Goal: Task Accomplishment & Management: Manage account settings

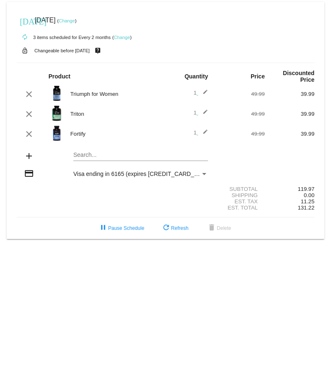
click at [75, 20] on link "Change" at bounding box center [67, 20] width 16 height 5
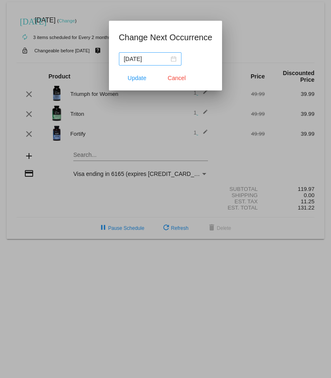
click at [177, 60] on div "[DATE]" at bounding box center [150, 58] width 53 height 9
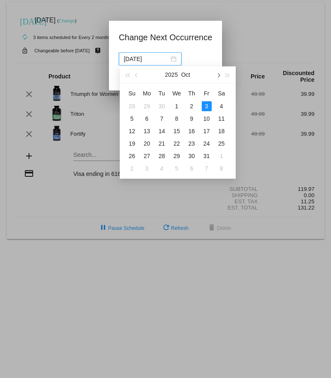
click at [219, 74] on button "button" at bounding box center [218, 74] width 9 height 17
click at [219, 75] on span "button" at bounding box center [219, 75] width 4 height 4
click at [149, 107] on div "1" at bounding box center [147, 106] width 10 height 10
type input "[DATE]"
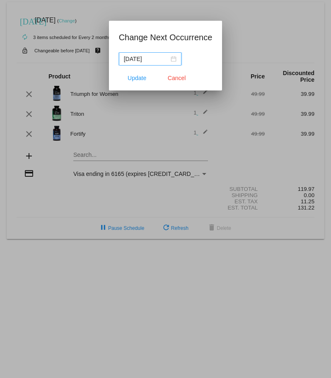
click at [134, 58] on input "[DATE]" at bounding box center [146, 58] width 45 height 9
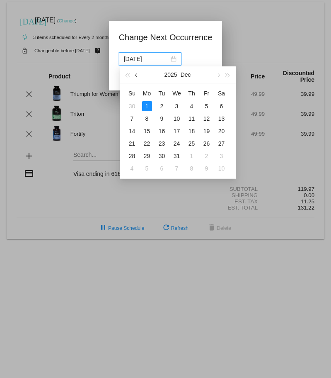
click at [134, 76] on button "button" at bounding box center [136, 74] width 9 height 17
click at [216, 76] on button "button" at bounding box center [218, 74] width 9 height 17
click at [149, 107] on div "1" at bounding box center [147, 106] width 10 height 10
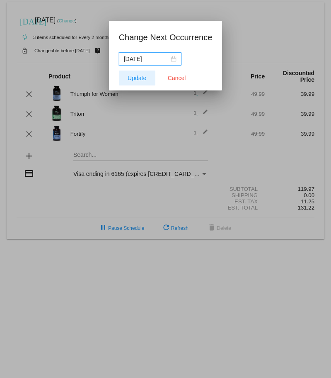
click at [141, 80] on span "Update" at bounding box center [137, 78] width 19 height 7
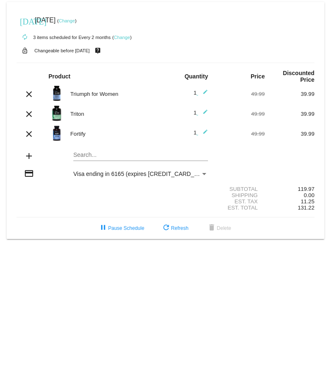
click at [27, 22] on mat-icon "[DATE]" at bounding box center [25, 21] width 10 height 10
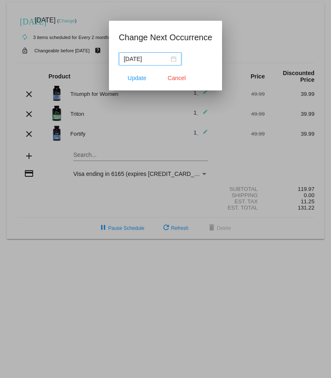
click at [177, 60] on div "[DATE]" at bounding box center [150, 58] width 53 height 9
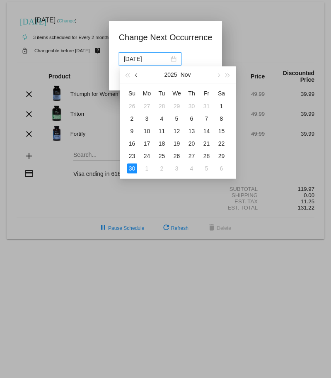
click at [139, 77] on button "button" at bounding box center [136, 74] width 9 height 17
click at [205, 159] on div "31" at bounding box center [207, 156] width 10 height 10
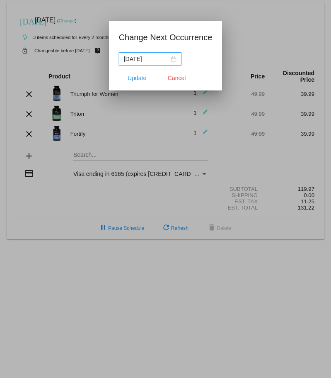
click at [182, 60] on nz-date-picker "[DATE]" at bounding box center [150, 58] width 63 height 13
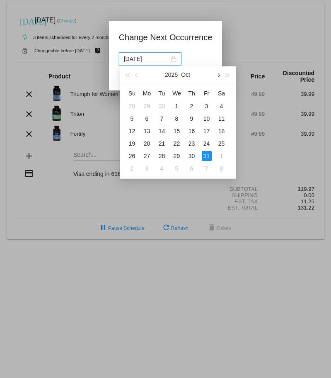
drag, startPoint x: 220, startPoint y: 75, endPoint x: 164, endPoint y: 102, distance: 62.3
click at [220, 75] on button "button" at bounding box center [218, 74] width 9 height 17
drag, startPoint x: 224, startPoint y: 107, endPoint x: 218, endPoint y: 108, distance: 6.4
click at [224, 107] on div "1" at bounding box center [222, 106] width 10 height 10
type input "[DATE]"
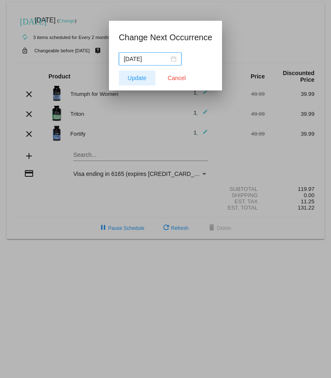
click at [132, 77] on span "Update" at bounding box center [137, 78] width 19 height 7
